Goal: Information Seeking & Learning: Learn about a topic

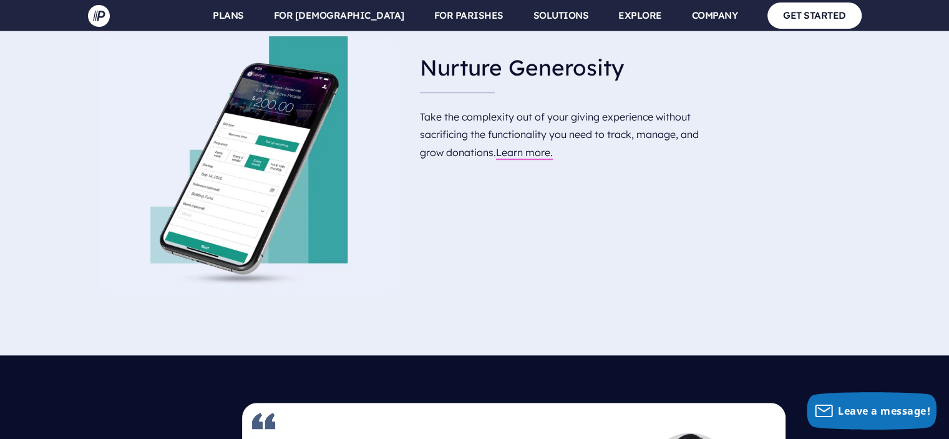
scroll to position [749, 0]
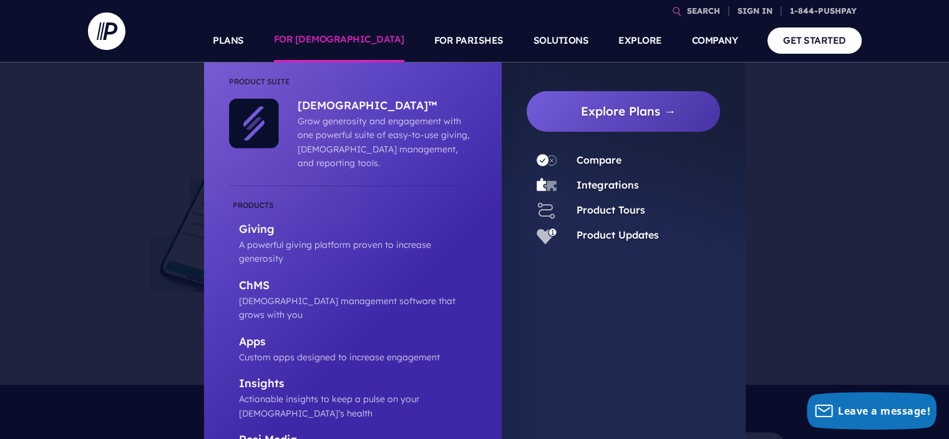
click at [614, 145] on li "Explore Plans →" at bounding box center [624, 174] width 194 height 179
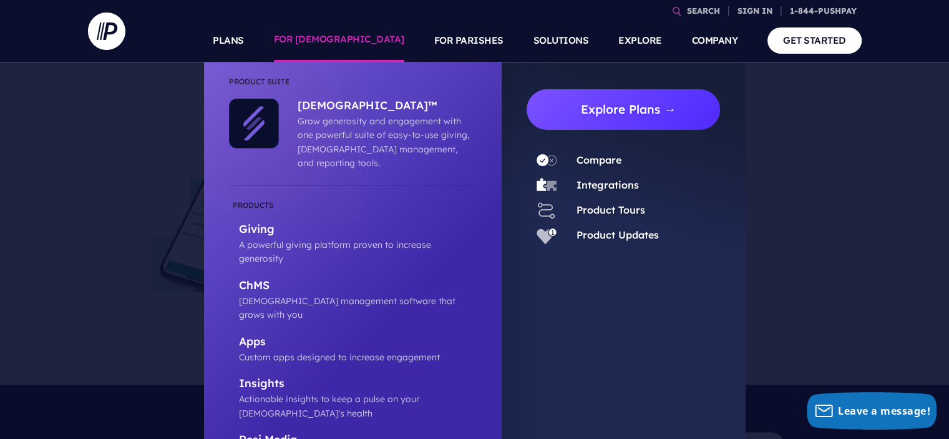
click at [612, 121] on link "Explore Plans →" at bounding box center [629, 109] width 184 height 41
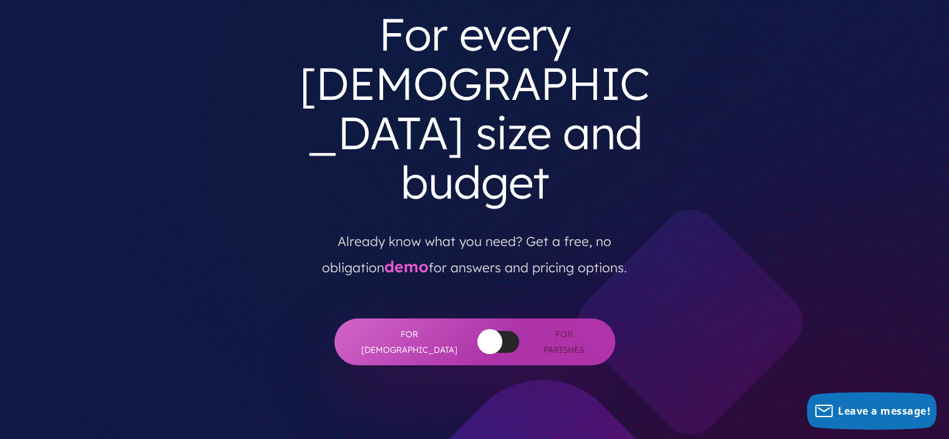
scroll to position [250, 0]
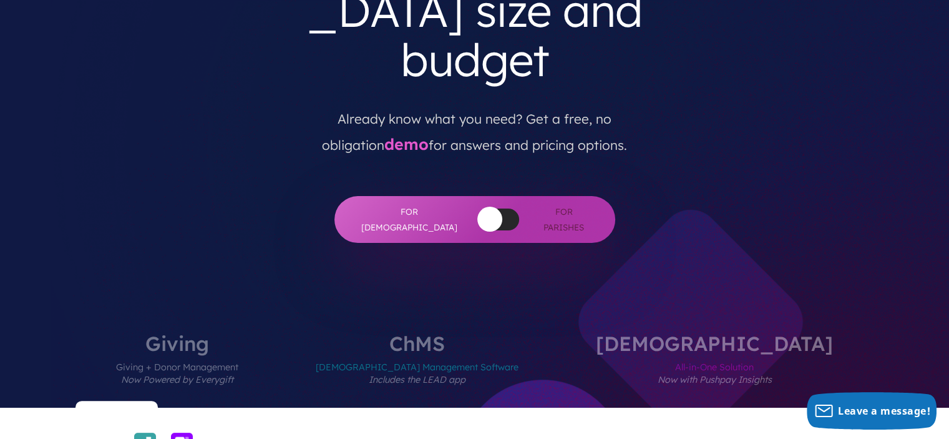
click at [487, 208] on div at bounding box center [498, 219] width 41 height 22
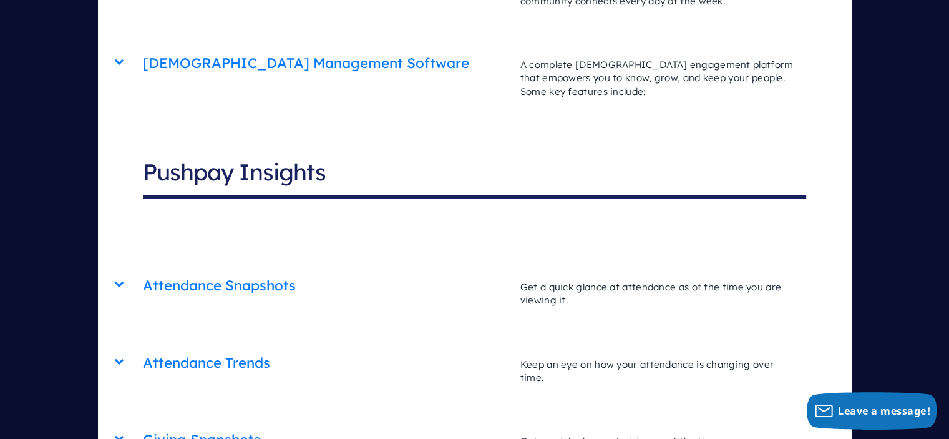
scroll to position [4119, 0]
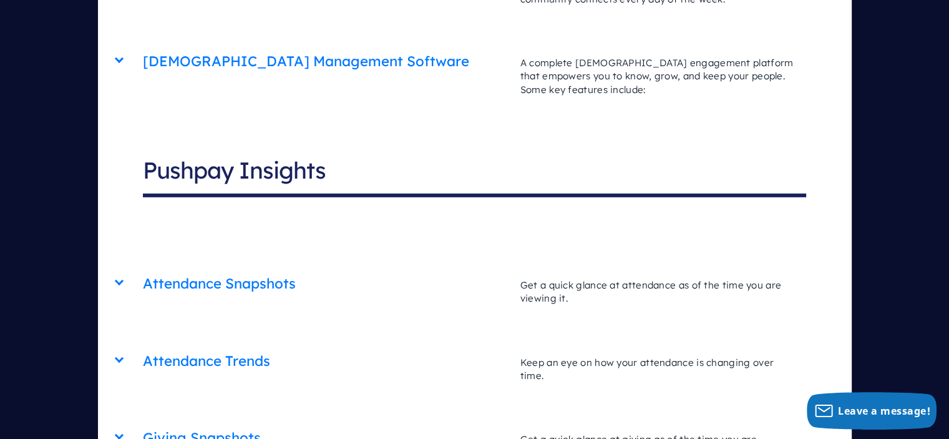
click at [143, 265] on div "Attendance Snapshots Core Advanced Complete Get a quick glance at attendance as…" at bounding box center [474, 265] width 663 height 0
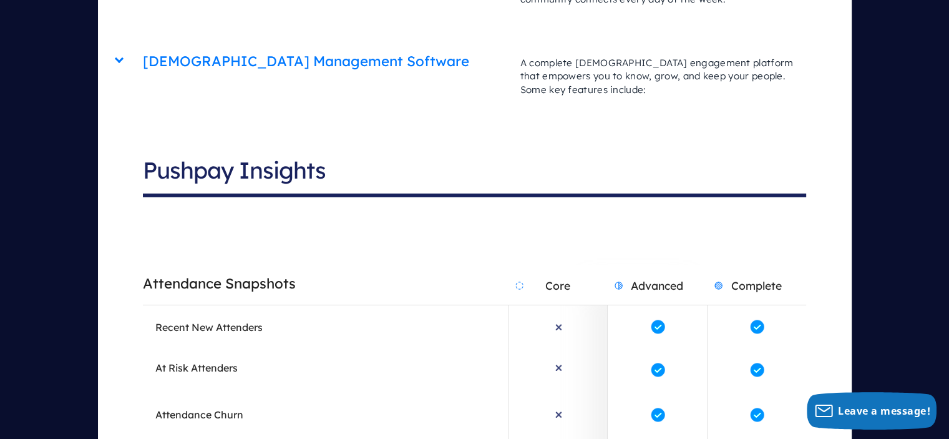
click at [149, 240] on div "Attendance Snapshots Core Advanced Complete Get a quick glance at attendance as…" at bounding box center [474, 382] width 663 height 285
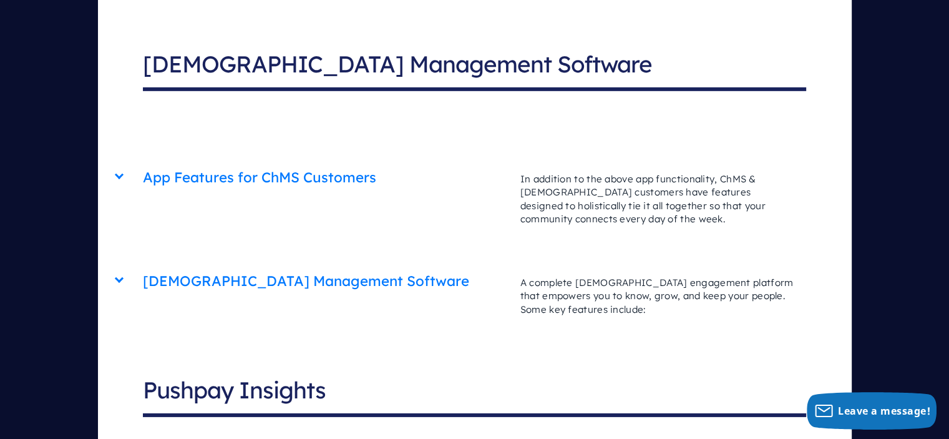
scroll to position [3619, 0]
